Goal: Find specific page/section: Find specific page/section

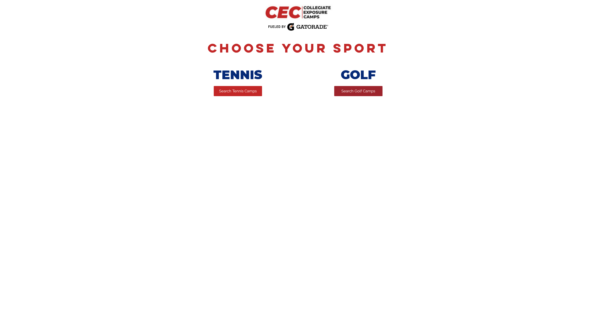
click at [373, 94] on span "Search Golf Camps" at bounding box center [358, 91] width 34 height 5
click at [351, 92] on span "Search Golf Camps" at bounding box center [358, 91] width 34 height 5
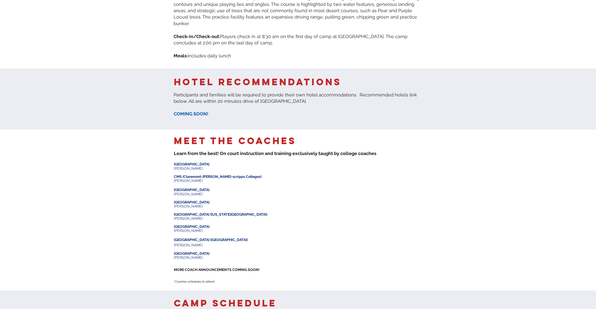
scroll to position [330, 0]
